Goal: Task Accomplishment & Management: Use online tool/utility

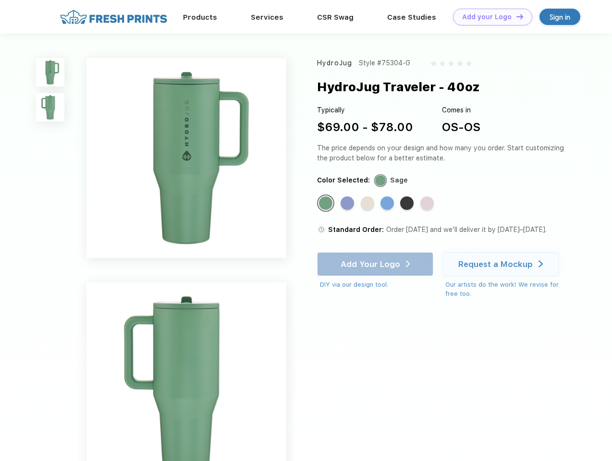
click at [489, 17] on link "Add your Logo Design Tool" at bounding box center [492, 17] width 79 height 17
click at [0, 0] on div "Design Tool" at bounding box center [0, 0] width 0 height 0
click at [515, 16] on link "Add your Logo Design Tool" at bounding box center [492, 17] width 79 height 17
click at [50, 72] on img at bounding box center [50, 72] width 28 height 28
click at [50, 108] on img at bounding box center [50, 107] width 28 height 28
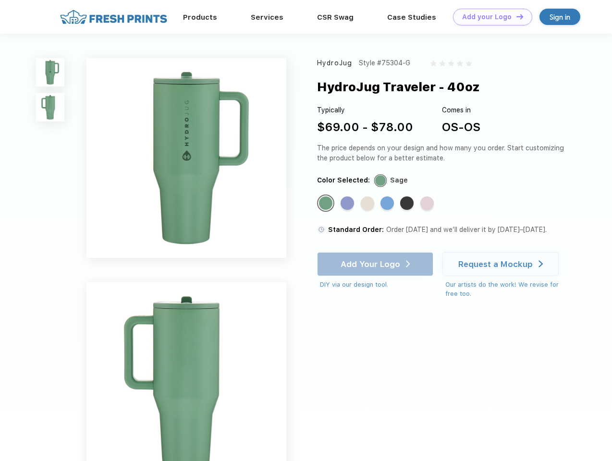
click at [326, 204] on div "Standard Color" at bounding box center [325, 202] width 13 height 13
click at [348, 204] on div "Standard Color" at bounding box center [346, 202] width 13 height 13
click at [368, 204] on div "Standard Color" at bounding box center [366, 202] width 13 height 13
click at [388, 204] on div "Standard Color" at bounding box center [386, 202] width 13 height 13
click at [408, 204] on div "Standard Color" at bounding box center [406, 202] width 13 height 13
